Goal: Task Accomplishment & Management: Use online tool/utility

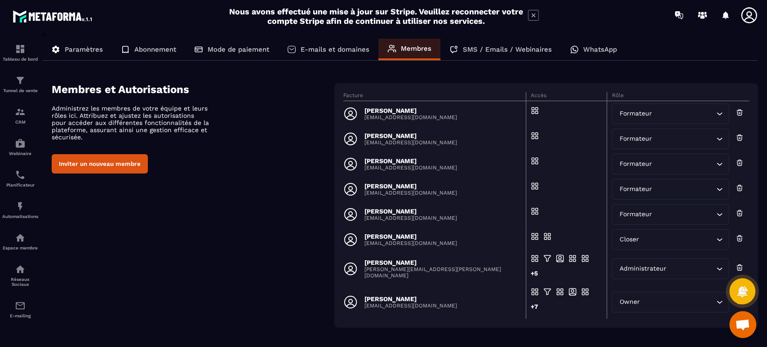
drag, startPoint x: 208, startPoint y: 167, endPoint x: 184, endPoint y: 149, distance: 29.9
click at [208, 167] on div "Inviter un nouveau membre" at bounding box center [193, 163] width 283 height 19
click at [21, 53] on img at bounding box center [20, 49] width 11 height 11
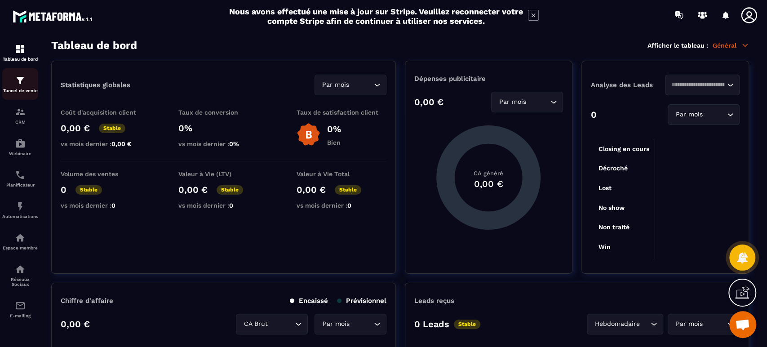
click at [21, 85] on img at bounding box center [20, 80] width 11 height 11
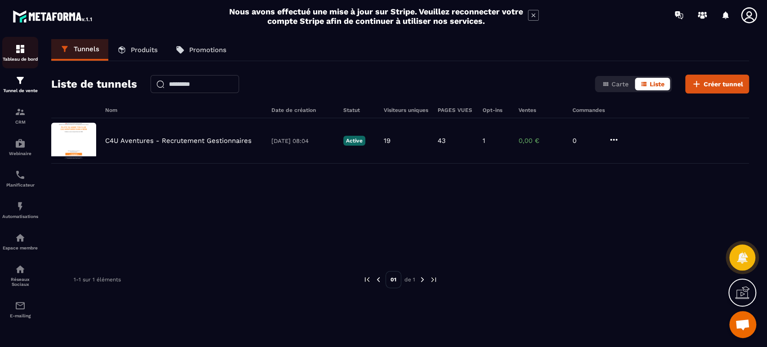
click at [29, 58] on p "Tableau de bord" at bounding box center [20, 59] width 36 height 5
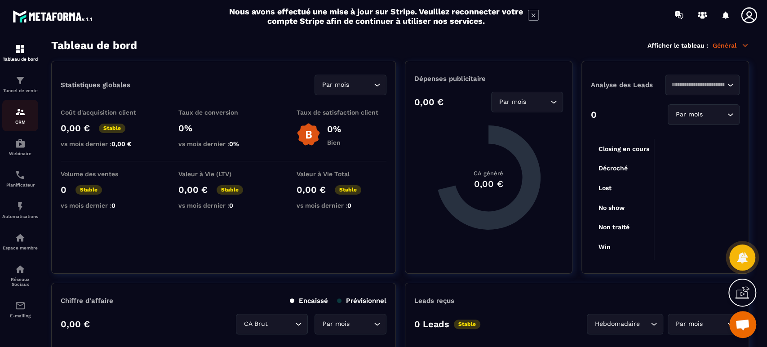
click at [24, 112] on img at bounding box center [20, 111] width 11 height 11
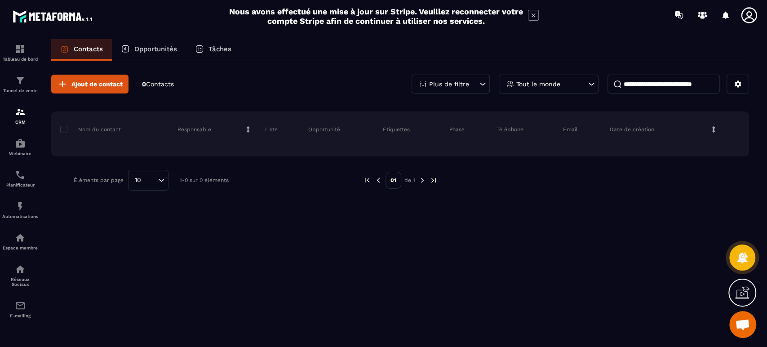
click at [156, 49] on p "Opportunités" at bounding box center [155, 49] width 43 height 8
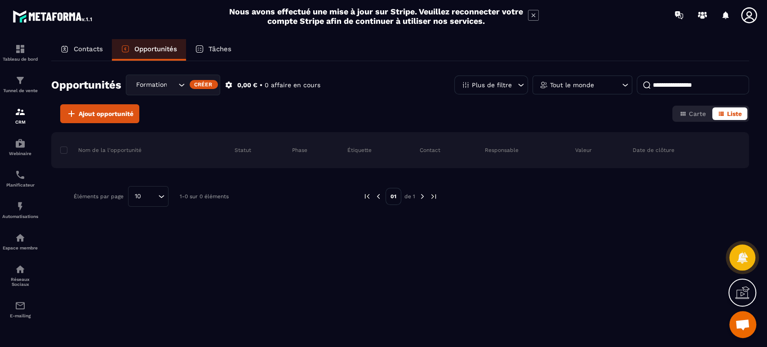
click at [180, 82] on icon "Search for option" at bounding box center [181, 84] width 9 height 9
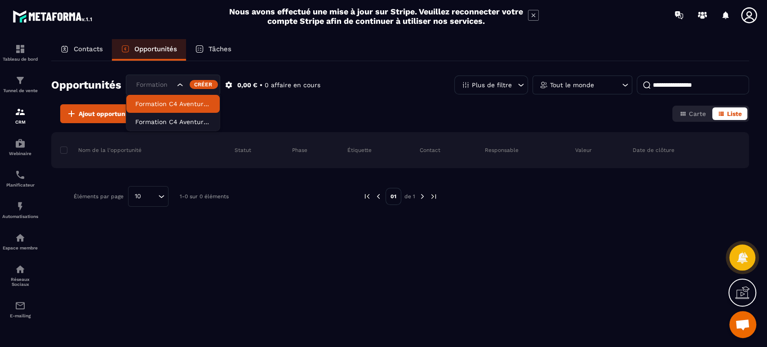
click at [178, 103] on p "Formation C4 Aventures Animateurs" at bounding box center [172, 103] width 75 height 9
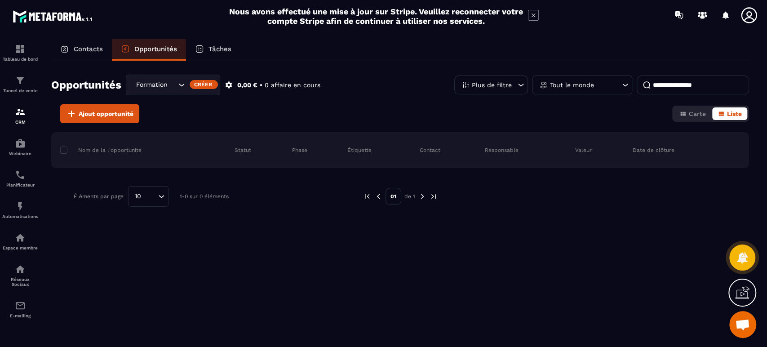
click at [155, 51] on p "Opportunités" at bounding box center [155, 49] width 43 height 8
click at [152, 84] on div "Formation C4 Aventures Animateurs" at bounding box center [155, 85] width 44 height 10
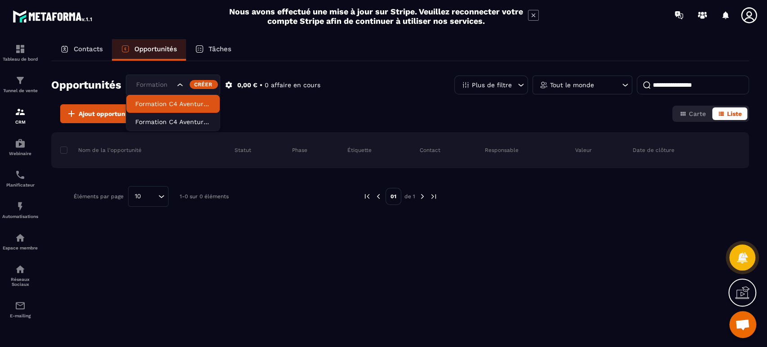
click at [173, 104] on p "Formation C4 Aventures Animateurs" at bounding box center [172, 103] width 75 height 9
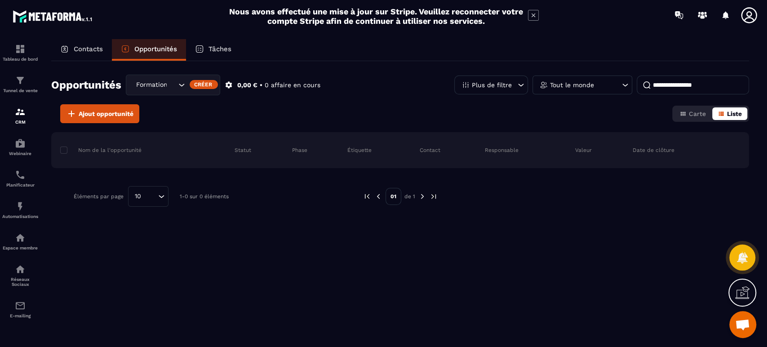
click at [728, 116] on span "Liste" at bounding box center [734, 113] width 15 height 7
click at [117, 115] on span "Ajout opportunité" at bounding box center [106, 113] width 55 height 9
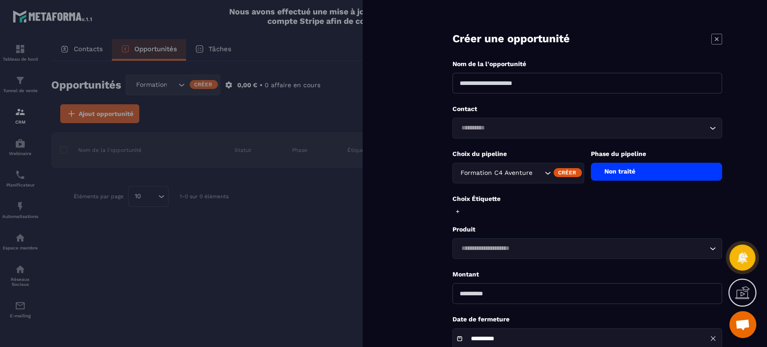
click at [719, 36] on icon at bounding box center [716, 39] width 11 height 11
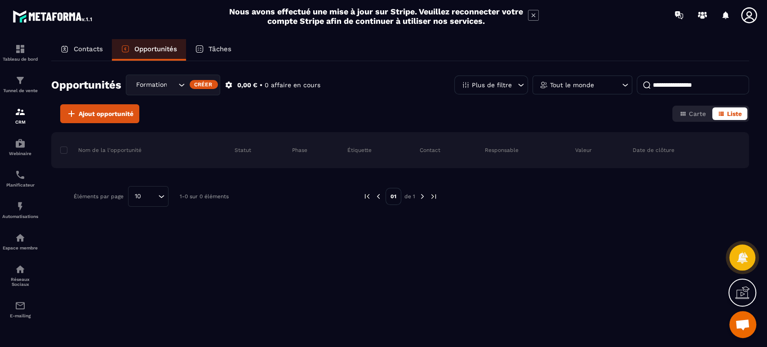
click at [163, 82] on div "Formation C4 Aventures Animateurs" at bounding box center [155, 85] width 44 height 10
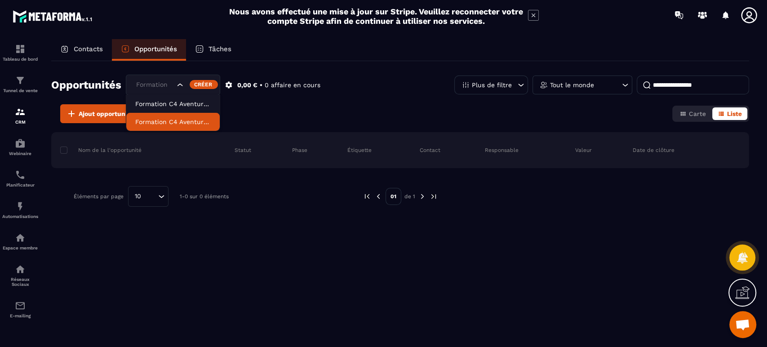
click at [170, 119] on p "Formation C4 Aventures Gestionnaires" at bounding box center [172, 121] width 75 height 9
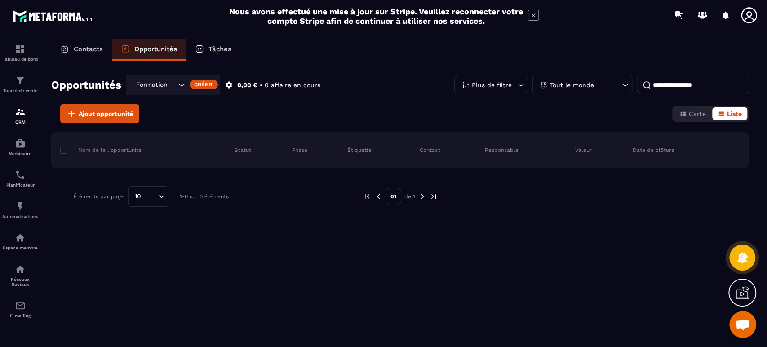
click at [168, 49] on p "Opportunités" at bounding box center [155, 49] width 43 height 8
click at [84, 49] on p "Contacts" at bounding box center [88, 49] width 29 height 8
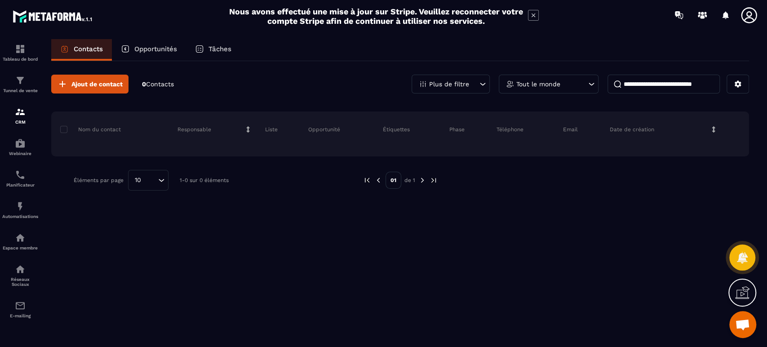
click at [156, 49] on p "Opportunités" at bounding box center [155, 49] width 43 height 8
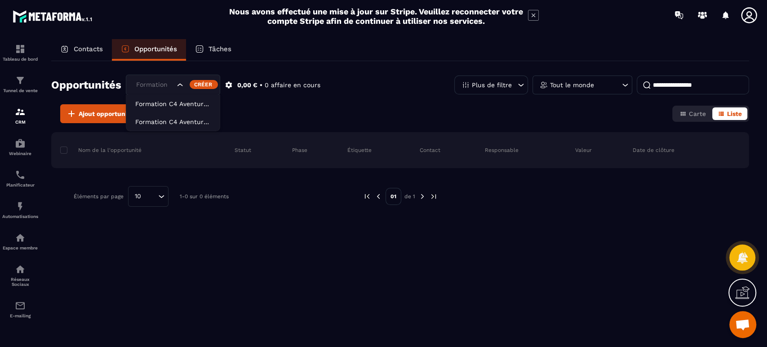
click at [158, 86] on div "Formation C4 Aventures Gestionnaires" at bounding box center [154, 85] width 43 height 10
click at [168, 101] on p "Formation C4 Aventures Animateurs" at bounding box center [172, 103] width 75 height 9
click at [529, 14] on icon at bounding box center [533, 15] width 11 height 11
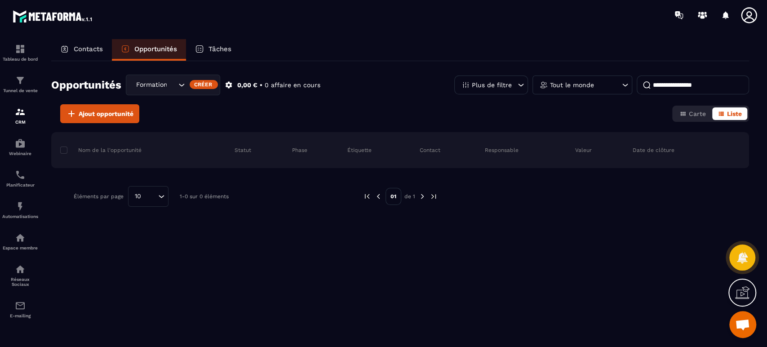
click at [221, 51] on p "Tâches" at bounding box center [219, 49] width 23 height 8
